Goal: Information Seeking & Learning: Learn about a topic

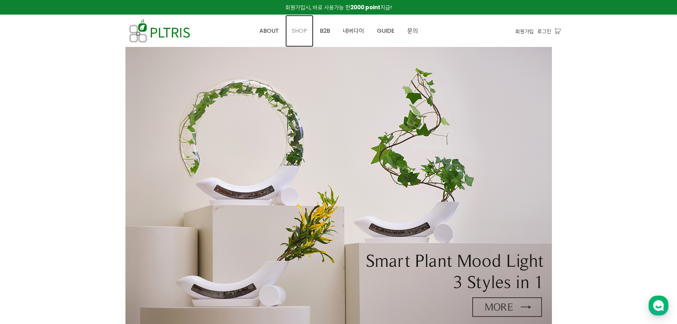
click at [295, 27] on span "SHOP" at bounding box center [299, 31] width 15 height 8
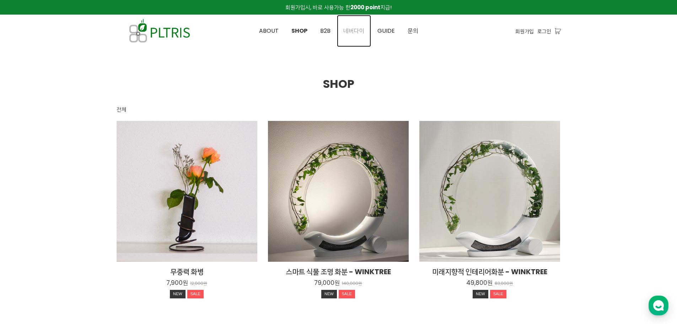
click at [356, 31] on span "네버다이" at bounding box center [353, 31] width 21 height 8
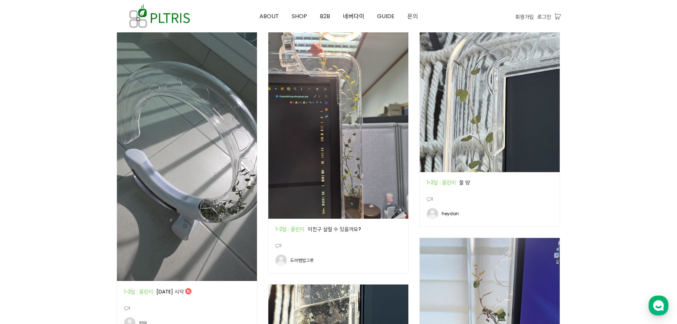
scroll to position [320, 0]
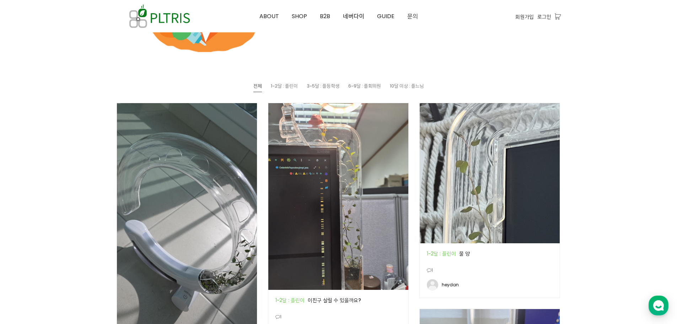
click at [336, 126] on img at bounding box center [338, 196] width 140 height 186
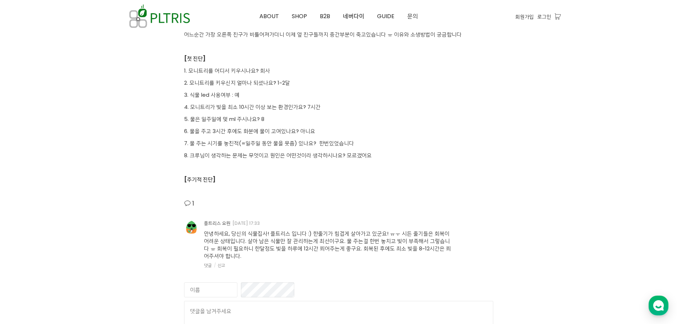
scroll to position [1492, 0]
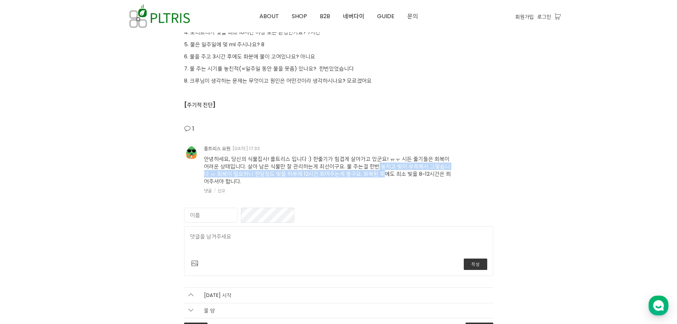
drag, startPoint x: 338, startPoint y: 163, endPoint x: 334, endPoint y: 174, distance: 11.8
click at [334, 174] on span "안녕하세요, 당신의 식물집사! 플트리스 입니다 :) 한줄기가 힘겹게 살아가고 있군요! ㅠㅜ 시든 줄기들은 회복이 어려운 상태입니다. 살아 남은…" at bounding box center [327, 170] width 247 height 30
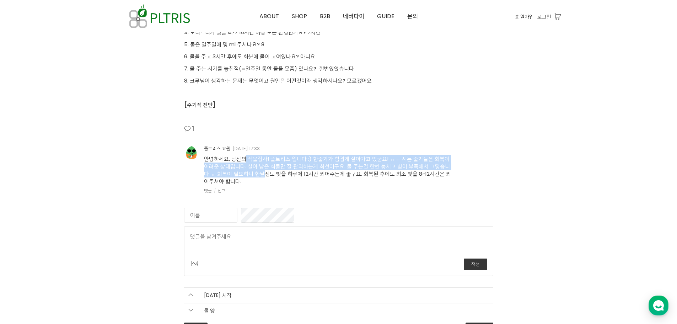
drag, startPoint x: 209, startPoint y: 159, endPoint x: 213, endPoint y: 177, distance: 18.5
click at [213, 177] on span "안녕하세요, 당신의 식물집사! 플트리스 입니다 :) 한줄기가 힘겹게 살아가고 있군요! ㅠㅜ 시든 줄기들은 회복이 어려운 상태입니다. 살아 남은…" at bounding box center [327, 170] width 247 height 30
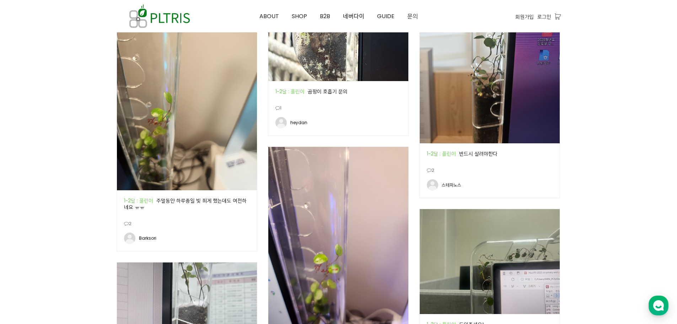
scroll to position [744, 0]
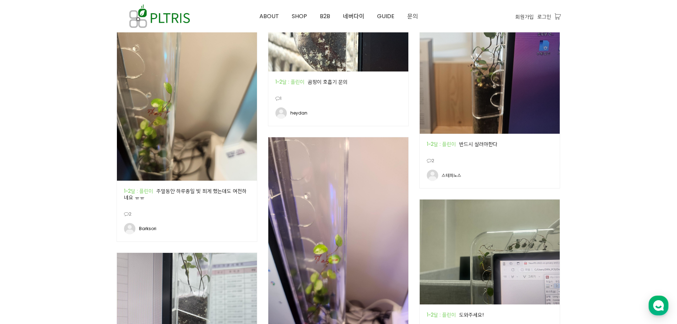
click at [519, 153] on div "공지 1~2달 : 플린이 반드시 살려야한다" at bounding box center [490, 145] width 140 height 22
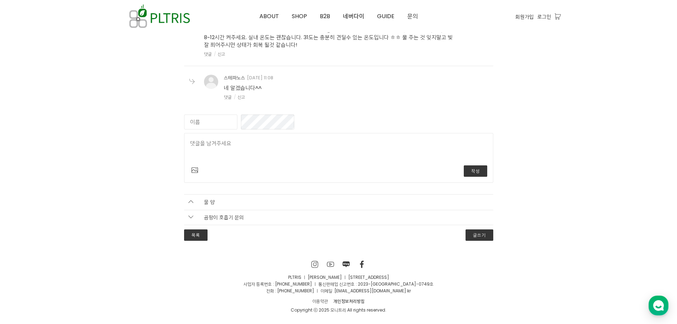
scroll to position [3126, 0]
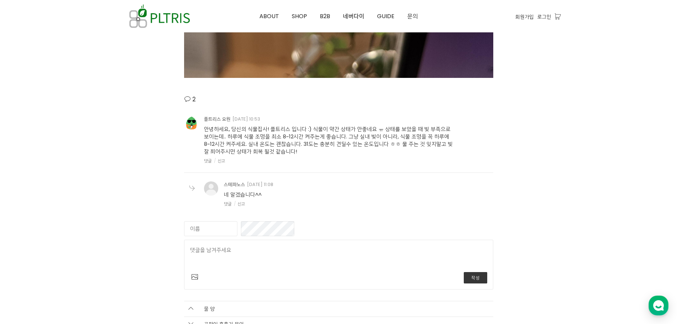
drag, startPoint x: 345, startPoint y: 153, endPoint x: 294, endPoint y: 132, distance: 55.4
click at [294, 132] on div "안녕하세요, 당신의 식물집사! 플트리스 입니다 :) 식물이 약간 상태가 안좋네요 ㅠ 상태를 보았을 때 빛 부족으로 보이는데.. 하루에 식물 조…" at bounding box center [328, 143] width 249 height 42
click at [294, 132] on span "안녕하세요, 당신의 식물집사! 플트리스 입니다 :) 식물이 약간 상태가 안좋네요 ㅠ 상태를 보았을 때 빛 부족으로 보이는데.. 하루에 식물 조…" at bounding box center [328, 140] width 249 height 30
drag, startPoint x: 251, startPoint y: 125, endPoint x: 254, endPoint y: 149, distance: 24.0
click at [254, 149] on span "안녕하세요, 당신의 식물집사! 플트리스 입니다 :) 식물이 약간 상태가 안좋네요 ㅠ 상태를 보았을 때 빛 부족으로 보이는데.. 하루에 식물 조…" at bounding box center [328, 140] width 249 height 30
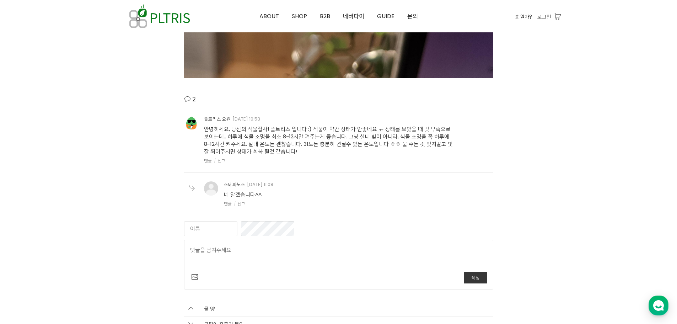
click at [254, 149] on span "안녕하세요, 당신의 식물집사! 플트리스 입니다 :) 식물이 약간 상태가 안좋네요 ㅠ 상태를 보았을 때 빛 부족으로 보이는데.. 하루에 식물 조…" at bounding box center [328, 140] width 249 height 30
drag, startPoint x: 254, startPoint y: 149, endPoint x: 239, endPoint y: 129, distance: 25.6
click at [239, 129] on span "안녕하세요, 당신의 식물집사! 플트리스 입니다 :) 식물이 약간 상태가 안좋네요 ㅠ 상태를 보았을 때 빛 부족으로 보이는데.. 하루에 식물 조…" at bounding box center [328, 140] width 249 height 30
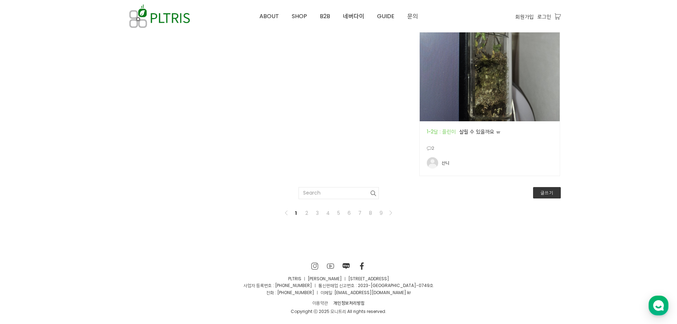
scroll to position [1242, 0]
